Goal: Find contact information: Find contact information

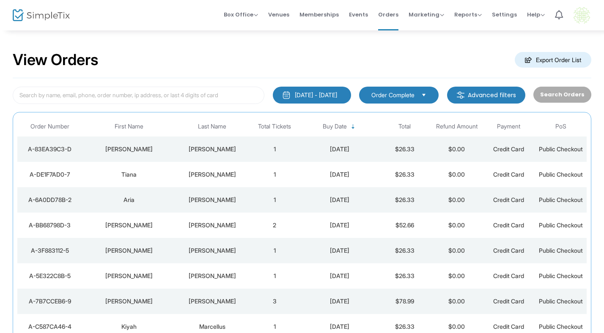
click at [148, 201] on div "Aria" at bounding box center [129, 200] width 89 height 8
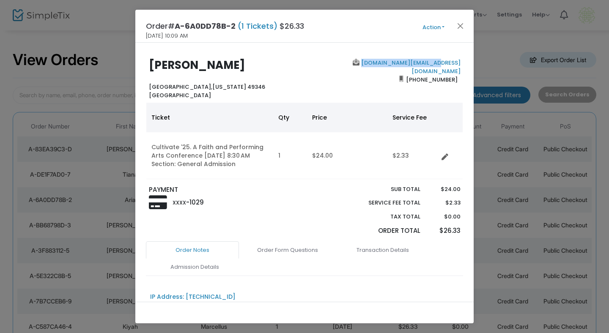
copy link "[DOMAIN_NAME][EMAIL_ADDRESS][DOMAIN_NAME]"
drag, startPoint x: 430, startPoint y: 61, endPoint x: 281, endPoint y: 0, distance: 160.5
click at [0, 0] on ngb-modal-window "Order# A-6A0DD78B-2 (1 Tickets) $26.33 [DATE] 10:09 AM Action Mark Admitted Edi…" at bounding box center [304, 166] width 609 height 333
click at [457, 28] on button "Close" at bounding box center [460, 25] width 11 height 11
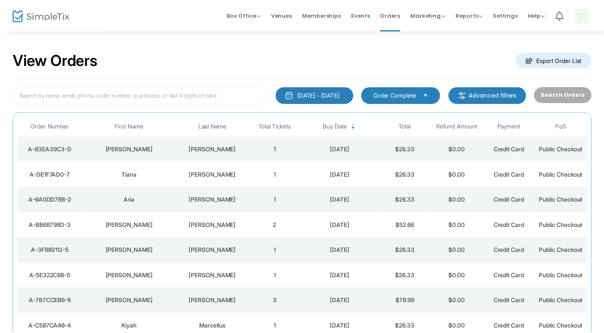
scroll to position [6, 0]
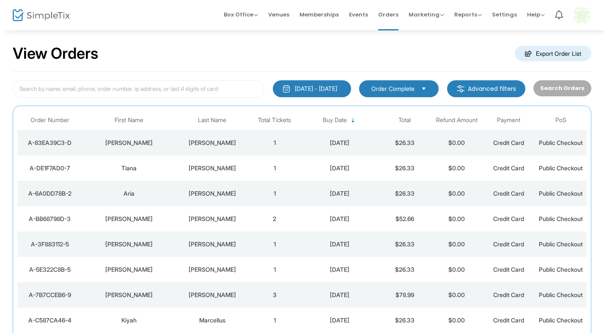
click at [243, 172] on div "[PERSON_NAME]" at bounding box center [212, 168] width 69 height 8
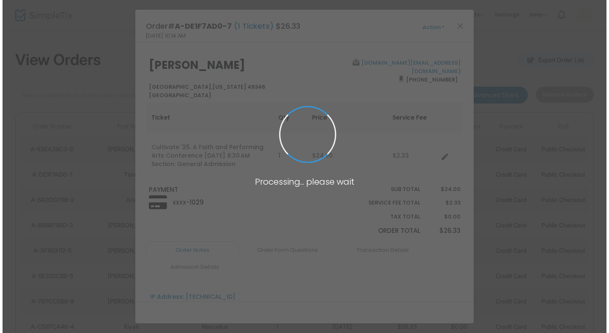
scroll to position [0, 0]
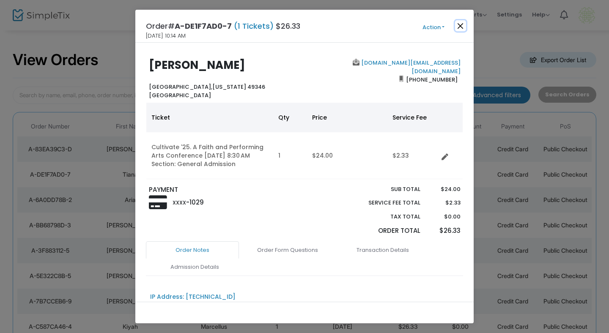
click at [460, 26] on button "Close" at bounding box center [460, 25] width 11 height 11
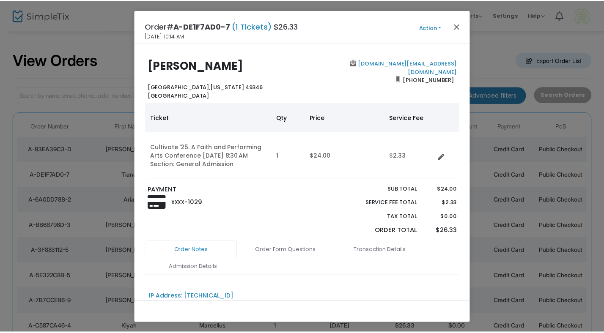
scroll to position [6, 0]
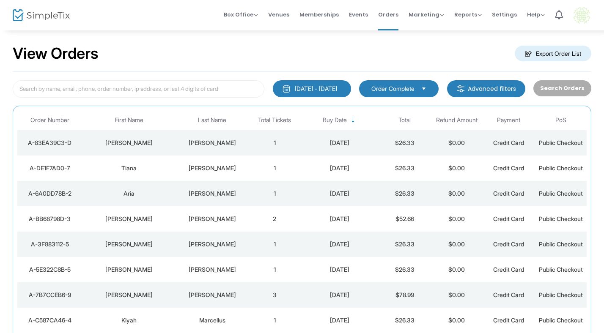
click at [350, 171] on div "[DATE]" at bounding box center [340, 168] width 74 height 8
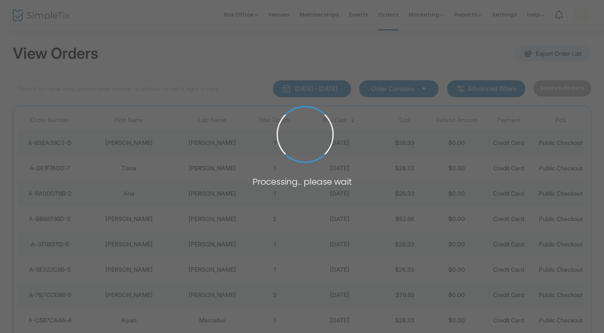
scroll to position [0, 0]
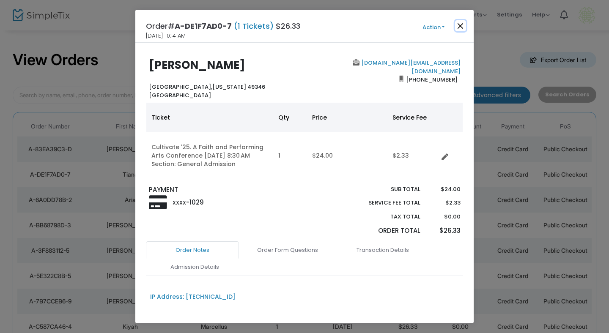
click at [463, 25] on button "Close" at bounding box center [460, 25] width 11 height 11
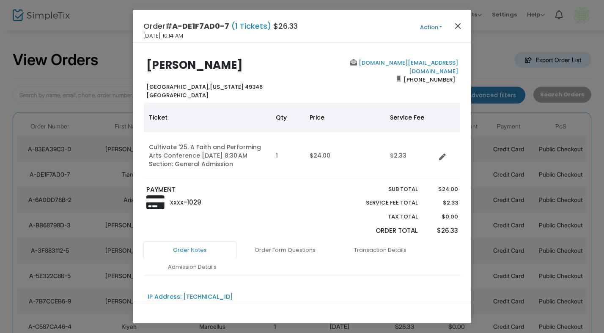
scroll to position [6, 0]
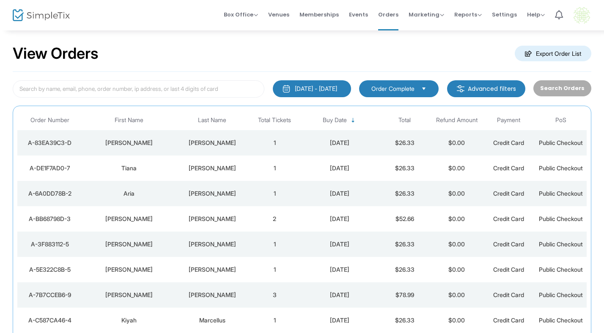
click at [149, 141] on div "[PERSON_NAME]" at bounding box center [129, 143] width 89 height 8
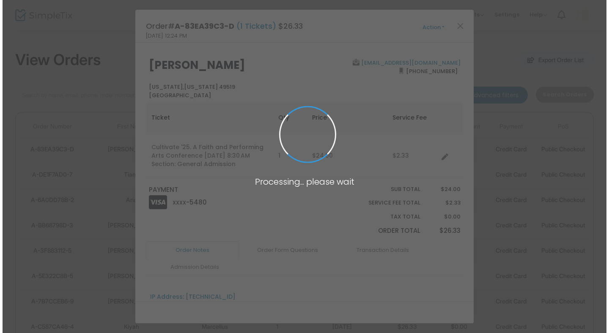
scroll to position [0, 0]
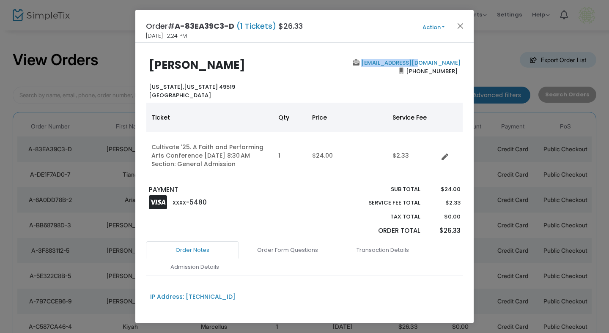
copy link "[EMAIL_ADDRESS][DOMAIN_NAME]"
drag, startPoint x: 424, startPoint y: 63, endPoint x: 157, endPoint y: 7, distance: 273.5
click at [0, 0] on ngb-modal-window "Order# A-83EA39C3-D (1 Tickets) $26.33 [DATE] 12:24 PM Action Mark Admitted Edi…" at bounding box center [304, 166] width 609 height 333
